Goal: Navigation & Orientation: Go to known website

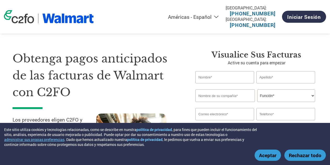
select select "es-MX"
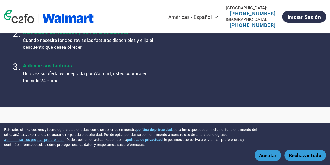
scroll to position [235, 0]
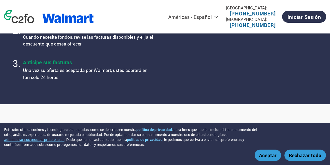
click at [270, 157] on button "Aceptar" at bounding box center [268, 154] width 26 height 11
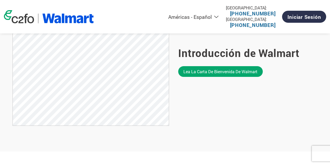
scroll to position [391, 0]
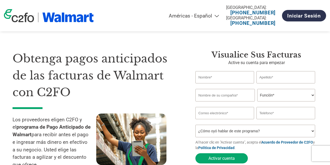
select select "es-MX"
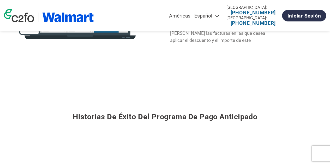
scroll to position [461, 0]
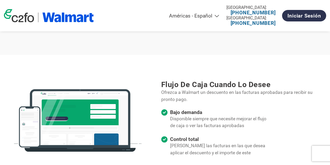
click at [24, 22] on img at bounding box center [19, 15] width 30 height 13
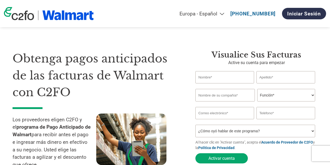
select select "es-ES"
